Goal: Go to known website: Access a specific website the user already knows

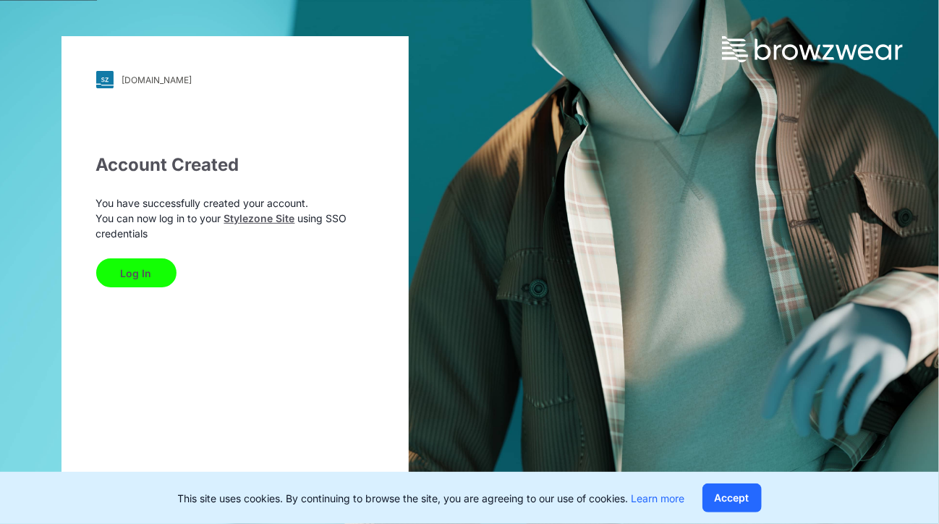
click at [131, 277] on button "Log In" at bounding box center [136, 272] width 80 height 29
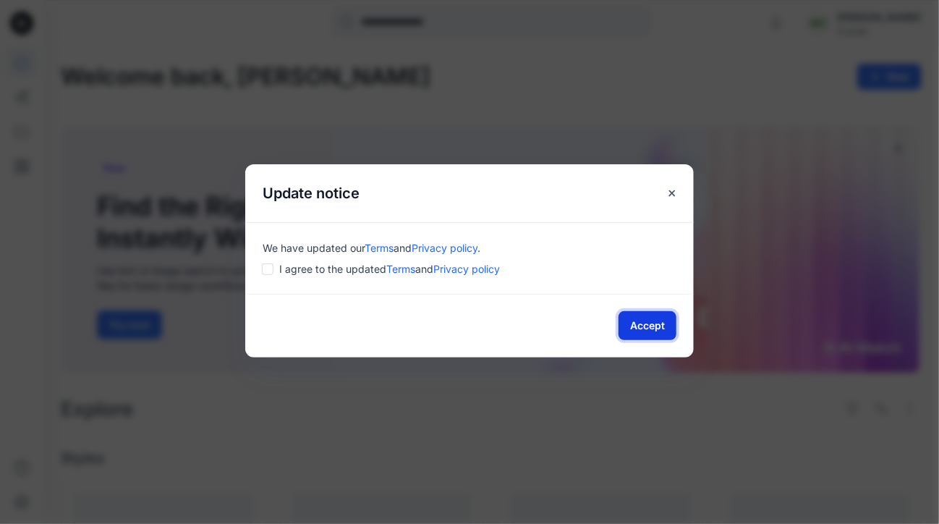
click at [637, 323] on button "Accept" at bounding box center [648, 325] width 58 height 29
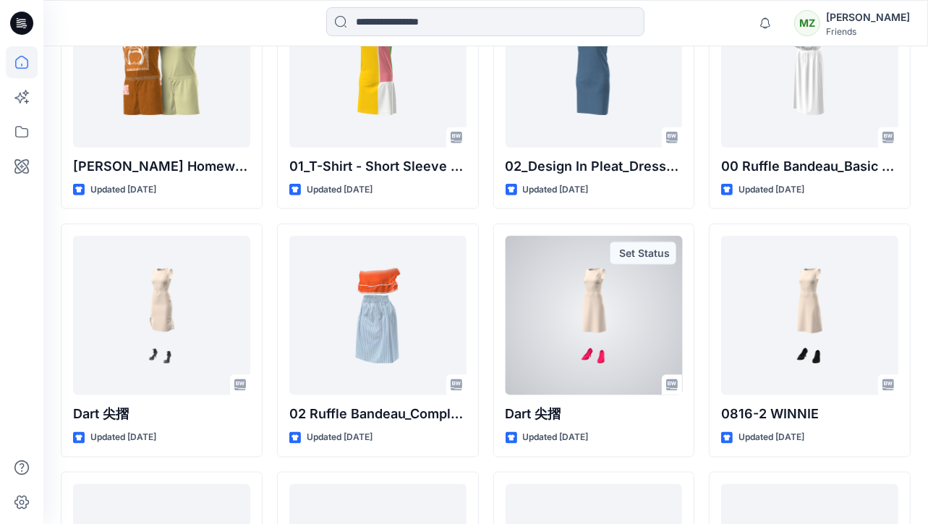
scroll to position [1498, 0]
